Goal: Navigation & Orientation: Find specific page/section

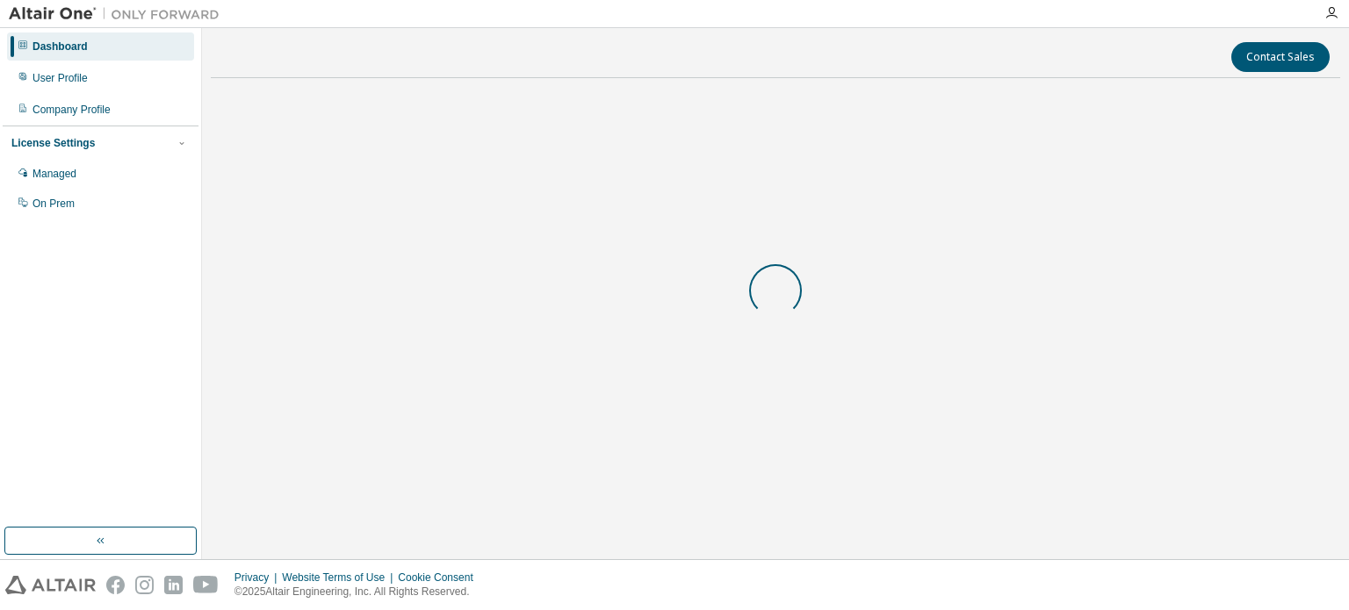
drag, startPoint x: 731, startPoint y: 126, endPoint x: 786, endPoint y: 128, distance: 55.4
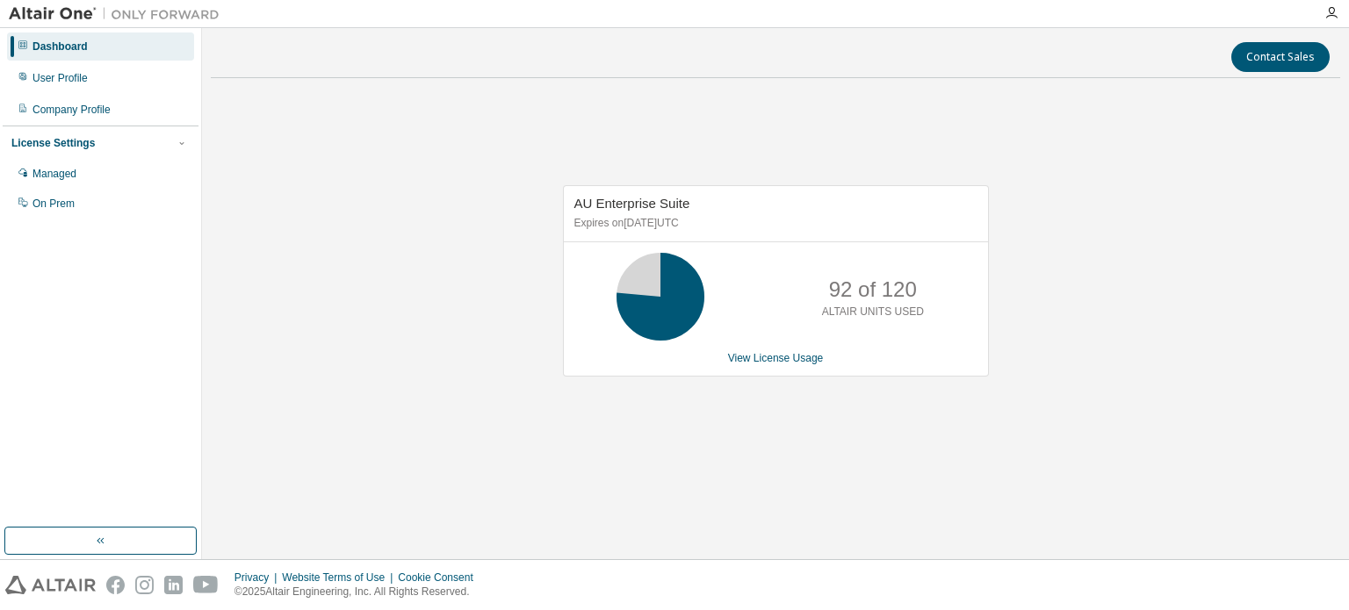
drag, startPoint x: 786, startPoint y: 128, endPoint x: 623, endPoint y: 217, distance: 185.9
click at [623, 217] on p "Expires on December 26, 2025 UTC" at bounding box center [773, 223] width 399 height 15
click at [813, 133] on div "AU Enterprise Suite Expires on [DATE] UTC 92 of 120 ALTAIR UNITS USED View Lice…" at bounding box center [775, 290] width 1129 height 397
